Goal: Transaction & Acquisition: Purchase product/service

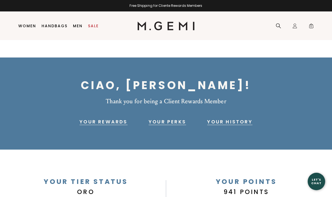
scroll to position [4, 0]
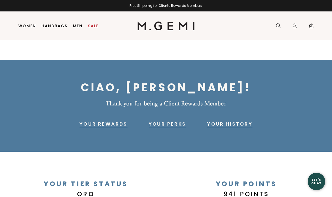
click at [116, 122] on link "Your Rewards" at bounding box center [103, 124] width 48 height 7
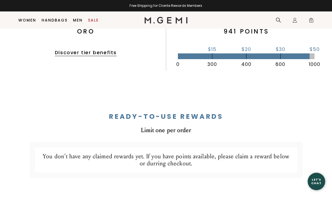
scroll to position [155, 0]
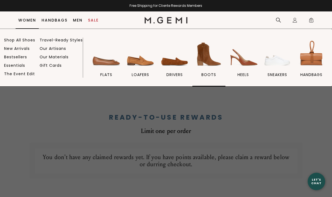
click at [212, 74] on span "BOOTS" at bounding box center [208, 74] width 15 height 5
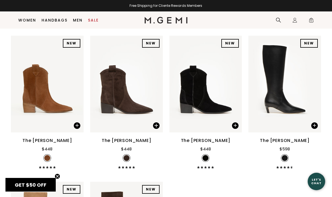
scroll to position [504, 0]
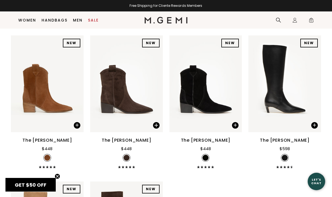
click at [132, 144] on div "The [PERSON_NAME]" at bounding box center [127, 140] width 50 height 7
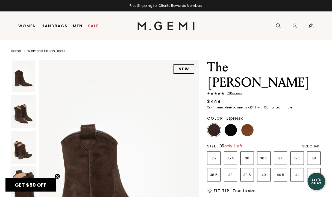
click at [212, 157] on p "35" at bounding box center [213, 159] width 13 height 4
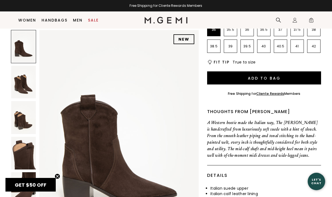
scroll to position [118, 0]
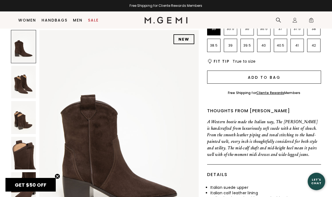
click at [253, 71] on button "Add to Bag" at bounding box center [264, 77] width 114 height 13
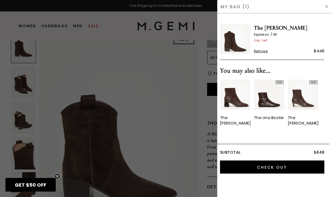
scroll to position [0, 0]
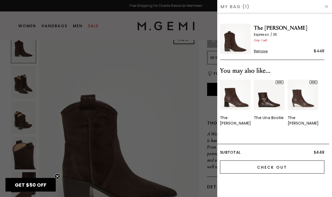
click at [265, 165] on input "Check Out" at bounding box center [272, 167] width 104 height 13
